Goal: Task Accomplishment & Management: Manage account settings

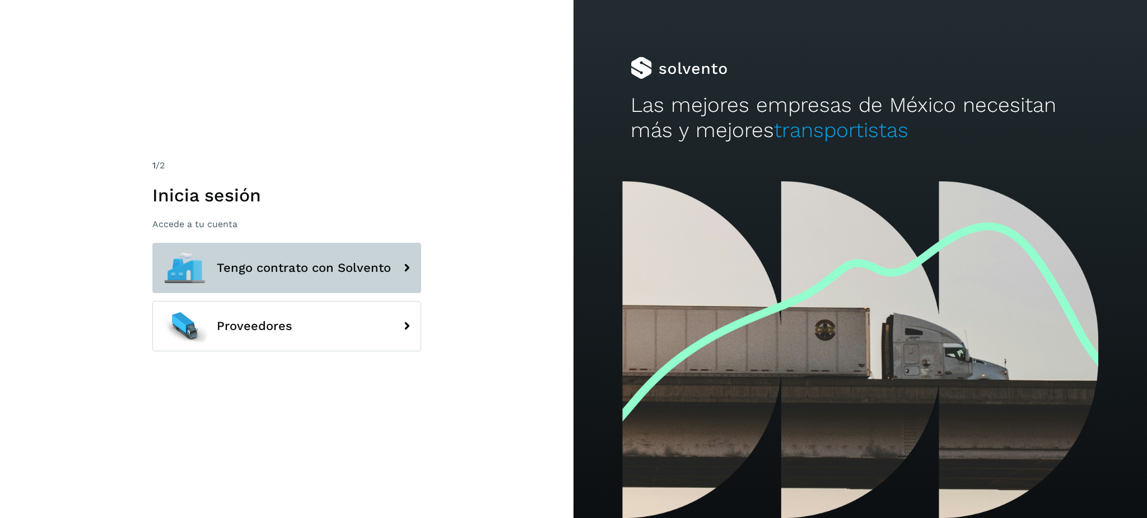
click at [333, 273] on span "Tengo contrato con Solvento" at bounding box center [304, 267] width 174 height 13
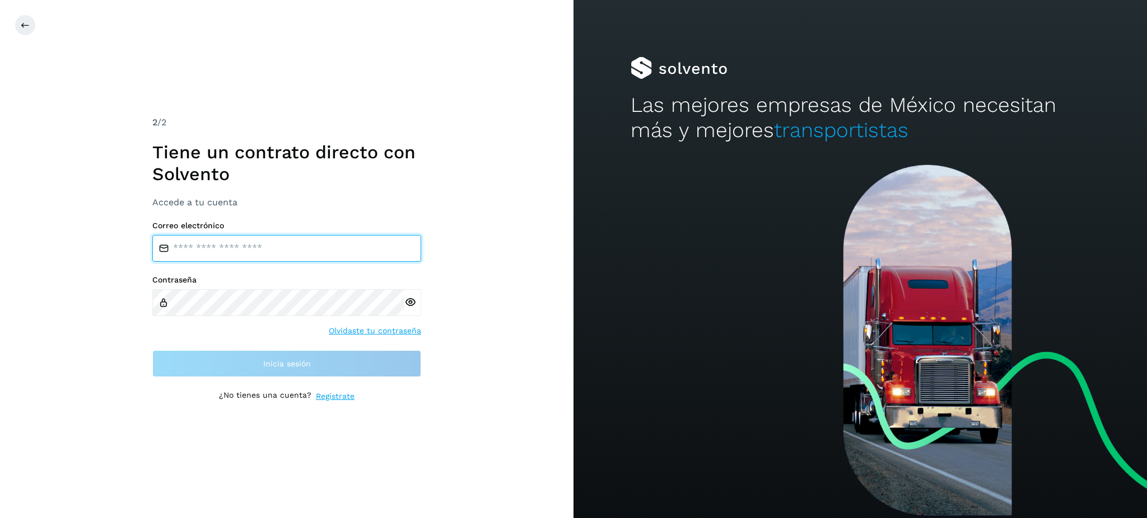
click at [344, 249] on input "email" at bounding box center [286, 248] width 269 height 27
type input "**********"
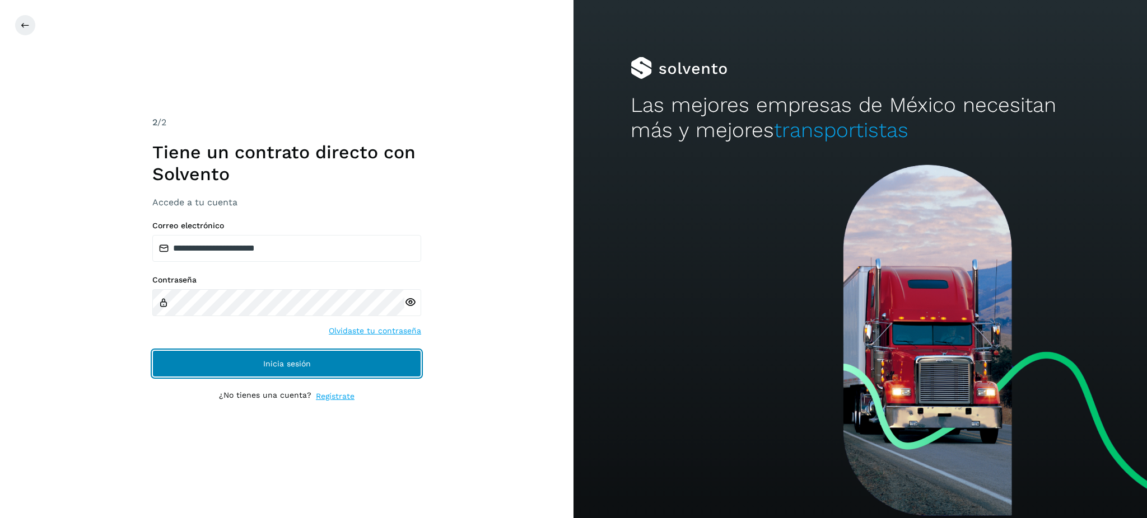
click at [271, 353] on button "Inicia sesión" at bounding box center [286, 364] width 269 height 27
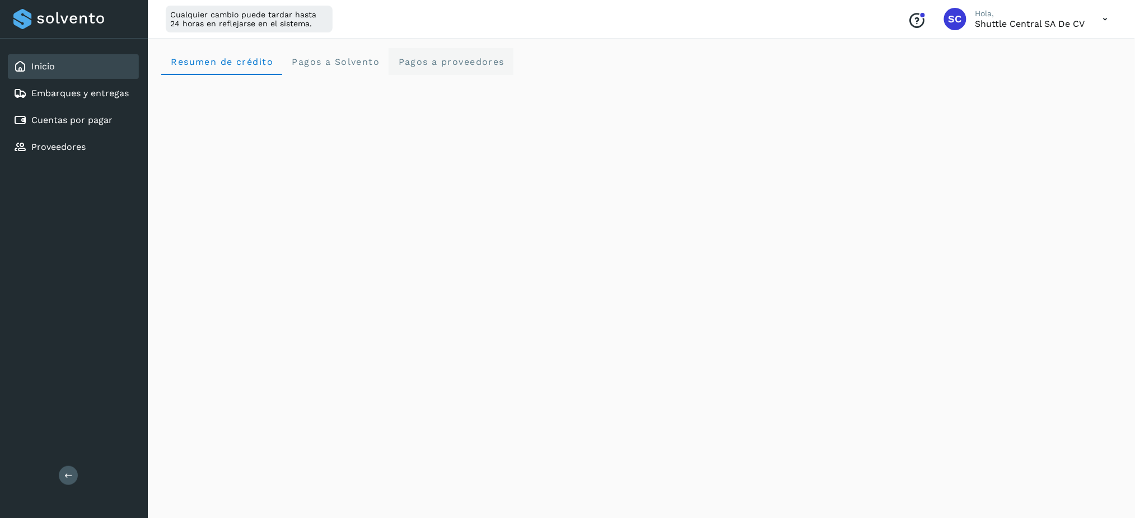
click at [423, 62] on span "Pagos a proveedores" at bounding box center [451, 62] width 107 height 11
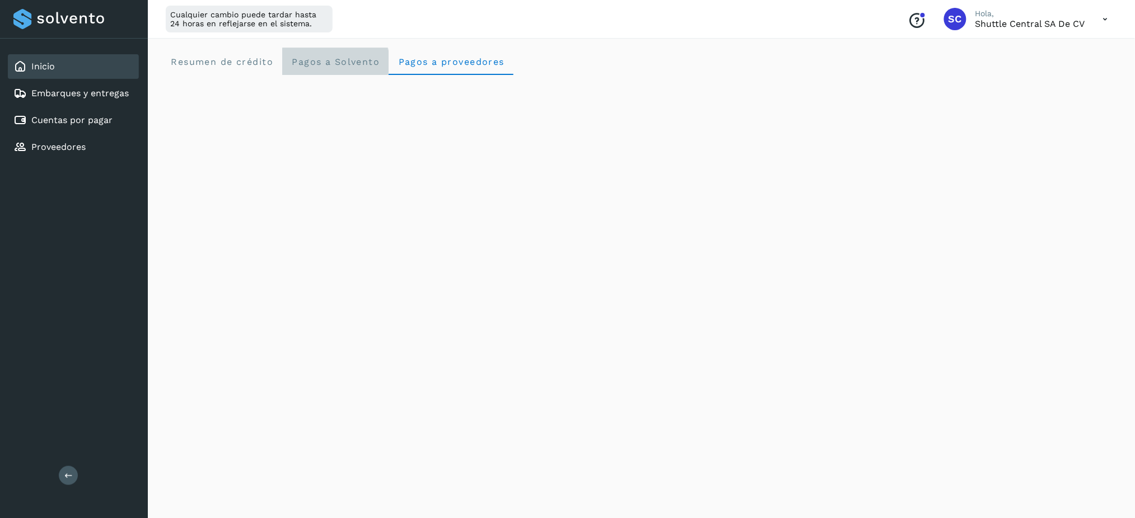
click at [317, 68] on Solvento "Pagos a Solvento" at bounding box center [335, 61] width 106 height 27
